Goal: Information Seeking & Learning: Check status

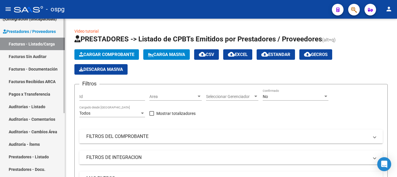
scroll to position [58, 0]
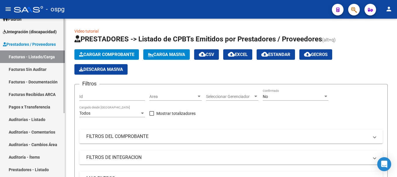
click at [25, 31] on span "Integración (discapacidad)" at bounding box center [30, 32] width 54 height 6
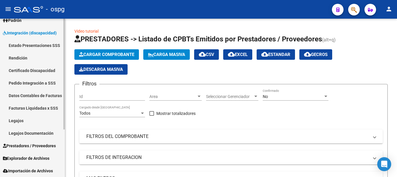
scroll to position [57, 0]
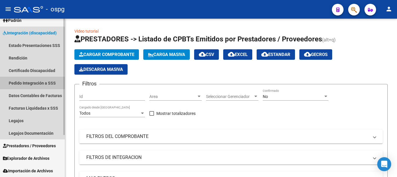
click at [26, 83] on link "Pedido Integración a SSS" at bounding box center [32, 83] width 65 height 13
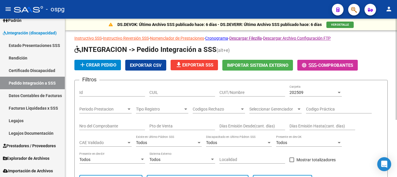
click at [308, 92] on div "202509" at bounding box center [313, 92] width 47 height 5
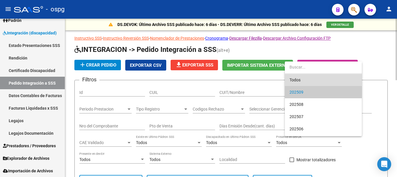
click at [295, 79] on span "Todos" at bounding box center [324, 80] width 68 height 12
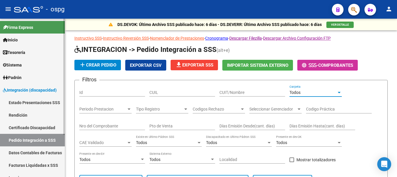
click at [20, 78] on span "Padrón" at bounding box center [12, 77] width 19 height 6
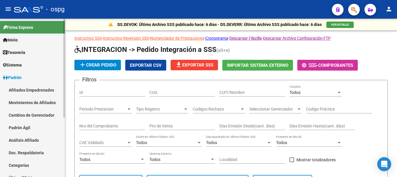
click at [29, 91] on link "Afiliados Empadronados" at bounding box center [32, 89] width 65 height 13
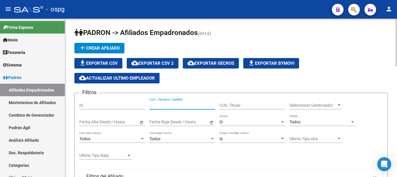
click at [174, 107] on input "CUIL / Nombre / Apellido" at bounding box center [183, 105] width 66 height 5
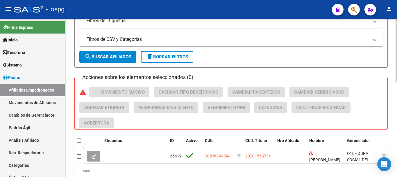
scroll to position [236, 0]
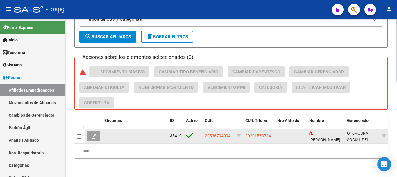
type input "[PERSON_NAME]"
drag, startPoint x: 220, startPoint y: 132, endPoint x: 204, endPoint y: 135, distance: 16.3
click at [204, 135] on datatable-body-cell "20536794094" at bounding box center [219, 136] width 32 height 14
copy span "20536794094"
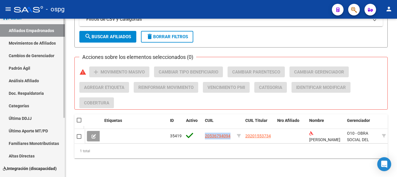
scroll to position [95, 0]
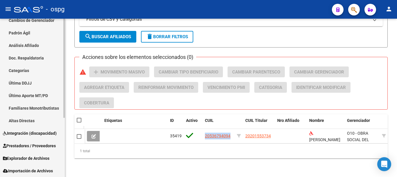
click at [33, 134] on span "Integración (discapacidad)" at bounding box center [30, 133] width 54 height 6
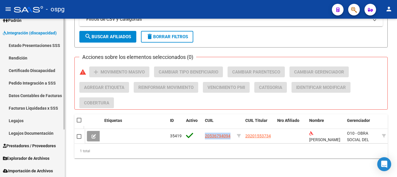
scroll to position [57, 0]
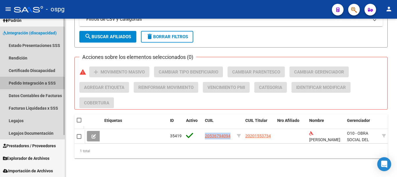
click at [29, 85] on link "Pedido Integración a SSS" at bounding box center [32, 83] width 65 height 13
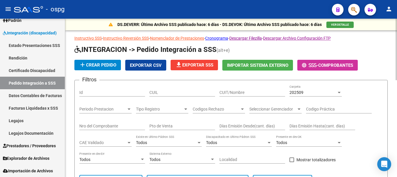
click at [170, 93] on input "CUIL" at bounding box center [183, 92] width 66 height 5
paste input "20536794094"
type input "20536794094"
click at [305, 91] on div "202509" at bounding box center [313, 92] width 47 height 5
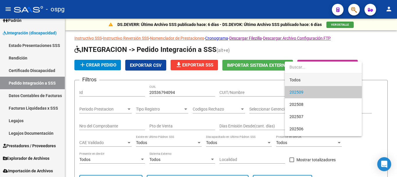
click at [295, 79] on span "Todos" at bounding box center [324, 80] width 68 height 12
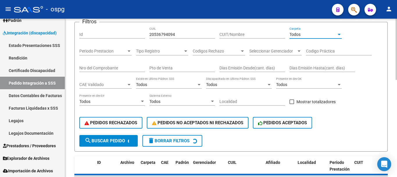
scroll to position [58, 0]
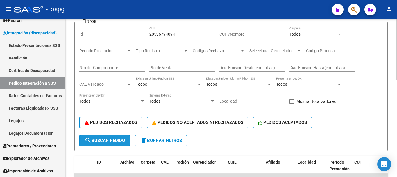
click at [111, 140] on span "search Buscar Pedido" at bounding box center [105, 140] width 40 height 5
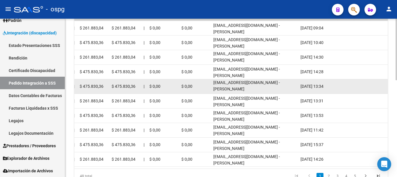
scroll to position [249, 0]
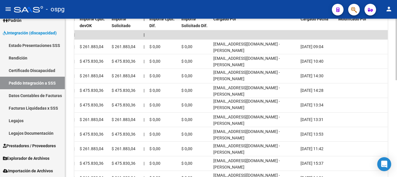
click at [397, 120] on div at bounding box center [396, 128] width 1 height 61
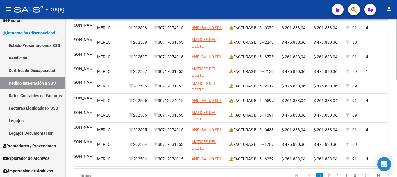
scroll to position [0, 0]
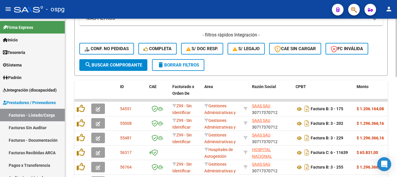
scroll to position [175, 0]
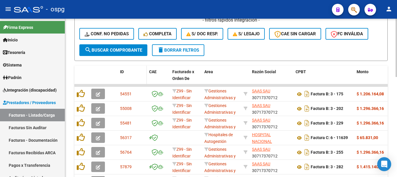
click at [123, 72] on span "ID" at bounding box center [122, 71] width 4 height 5
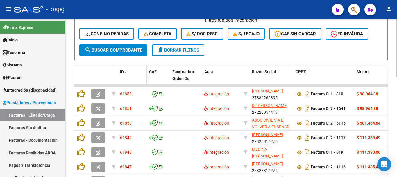
click at [123, 72] on span "ID" at bounding box center [122, 71] width 4 height 5
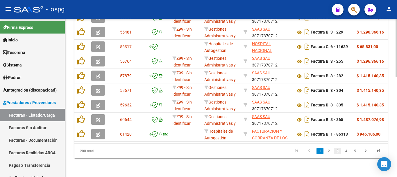
scroll to position [0, 12]
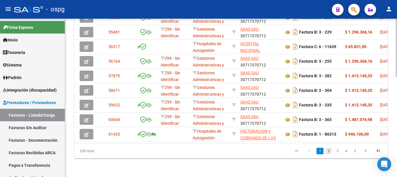
click at [328, 151] on link "2" at bounding box center [329, 150] width 7 height 6
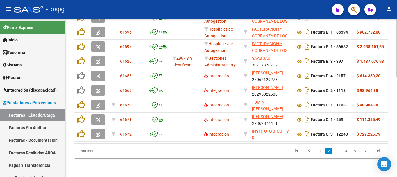
scroll to position [0, 1186]
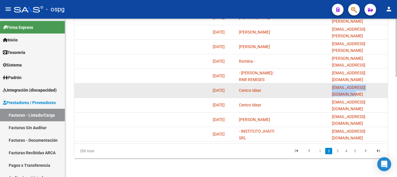
drag, startPoint x: 381, startPoint y: 86, endPoint x: 334, endPoint y: 88, distance: 47.5
click at [331, 90] on datatable-body-cell "idear.educacion@gmail.com" at bounding box center [359, 90] width 58 height 14
copy span "idear.educacion@gmail.com"
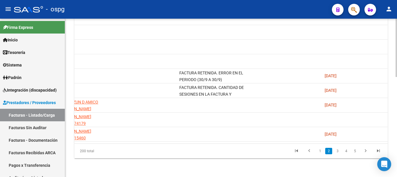
scroll to position [0, 0]
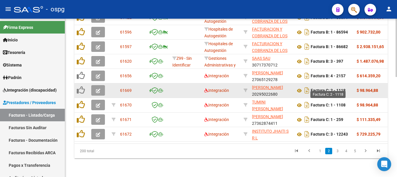
drag, startPoint x: 347, startPoint y: 86, endPoint x: 332, endPoint y: 88, distance: 15.2
click at [332, 88] on div "Factura C: 2 - 1118" at bounding box center [324, 90] width 56 height 9
copy strong "2 - 1118"
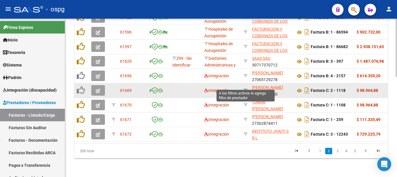
click at [246, 88] on icon at bounding box center [246, 90] width 4 height 4
type input "20295022680"
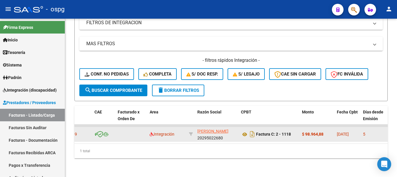
scroll to position [0, 56]
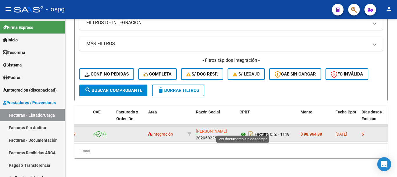
click at [243, 131] on icon at bounding box center [244, 134] width 8 height 7
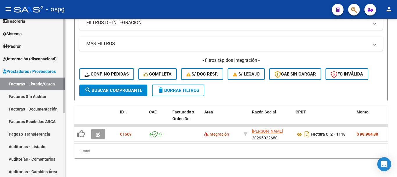
scroll to position [20, 0]
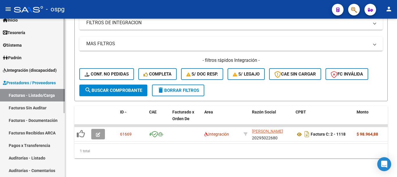
click at [30, 69] on span "Integración (discapacidad)" at bounding box center [30, 70] width 54 height 6
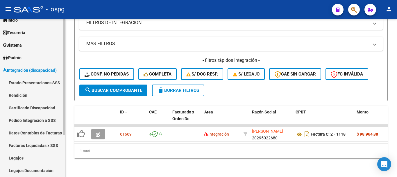
scroll to position [49, 0]
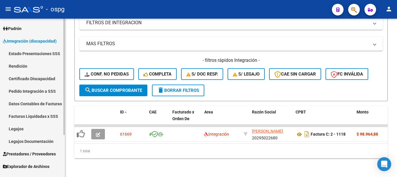
click at [23, 126] on link "Legajos" at bounding box center [32, 128] width 65 height 13
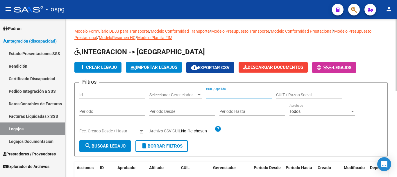
click at [232, 96] on input "CUIL / Apellido" at bounding box center [239, 94] width 66 height 5
type input "K"
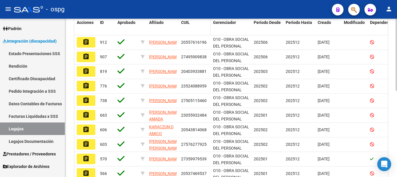
scroll to position [145, 0]
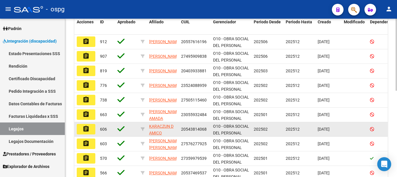
click at [87, 132] on mat-icon "assignment" at bounding box center [86, 128] width 7 height 7
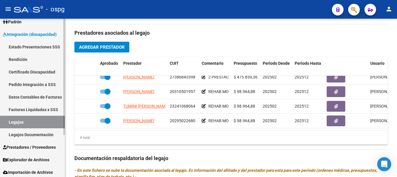
scroll to position [57, 0]
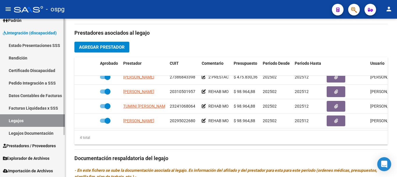
click at [35, 146] on span "Prestadores / Proveedores" at bounding box center [29, 145] width 53 height 6
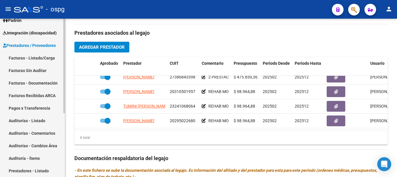
click at [30, 58] on link "Facturas - Listado/Carga" at bounding box center [32, 57] width 65 height 13
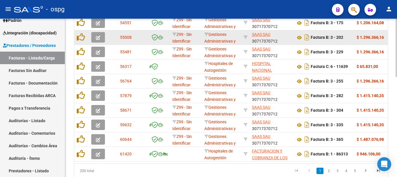
scroll to position [212, 0]
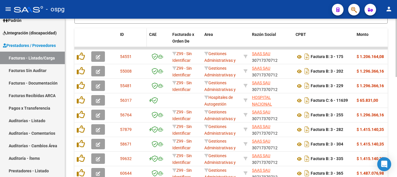
click at [122, 34] on span "ID" at bounding box center [122, 34] width 4 height 5
click at [124, 34] on span "ID" at bounding box center [122, 34] width 4 height 5
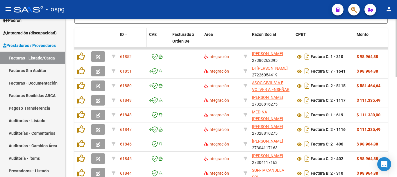
click at [123, 32] on span "ID" at bounding box center [122, 34] width 4 height 5
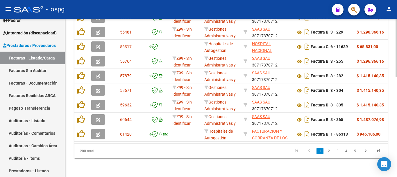
click at [331, 151] on link "2" at bounding box center [329, 150] width 7 height 6
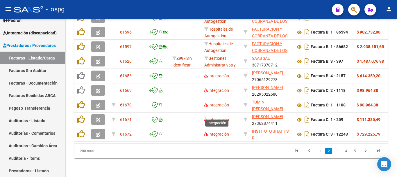
scroll to position [270, 0]
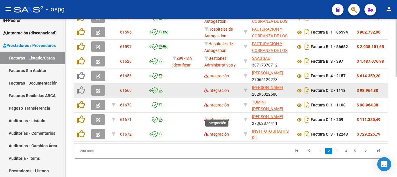
click at [99, 88] on span "button" at bounding box center [98, 90] width 4 height 5
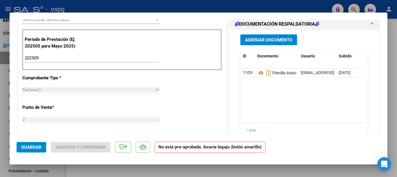
scroll to position [175, 0]
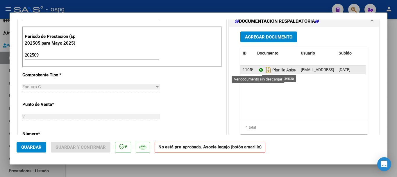
click at [258, 70] on icon at bounding box center [261, 69] width 8 height 7
